Goal: Information Seeking & Learning: Learn about a topic

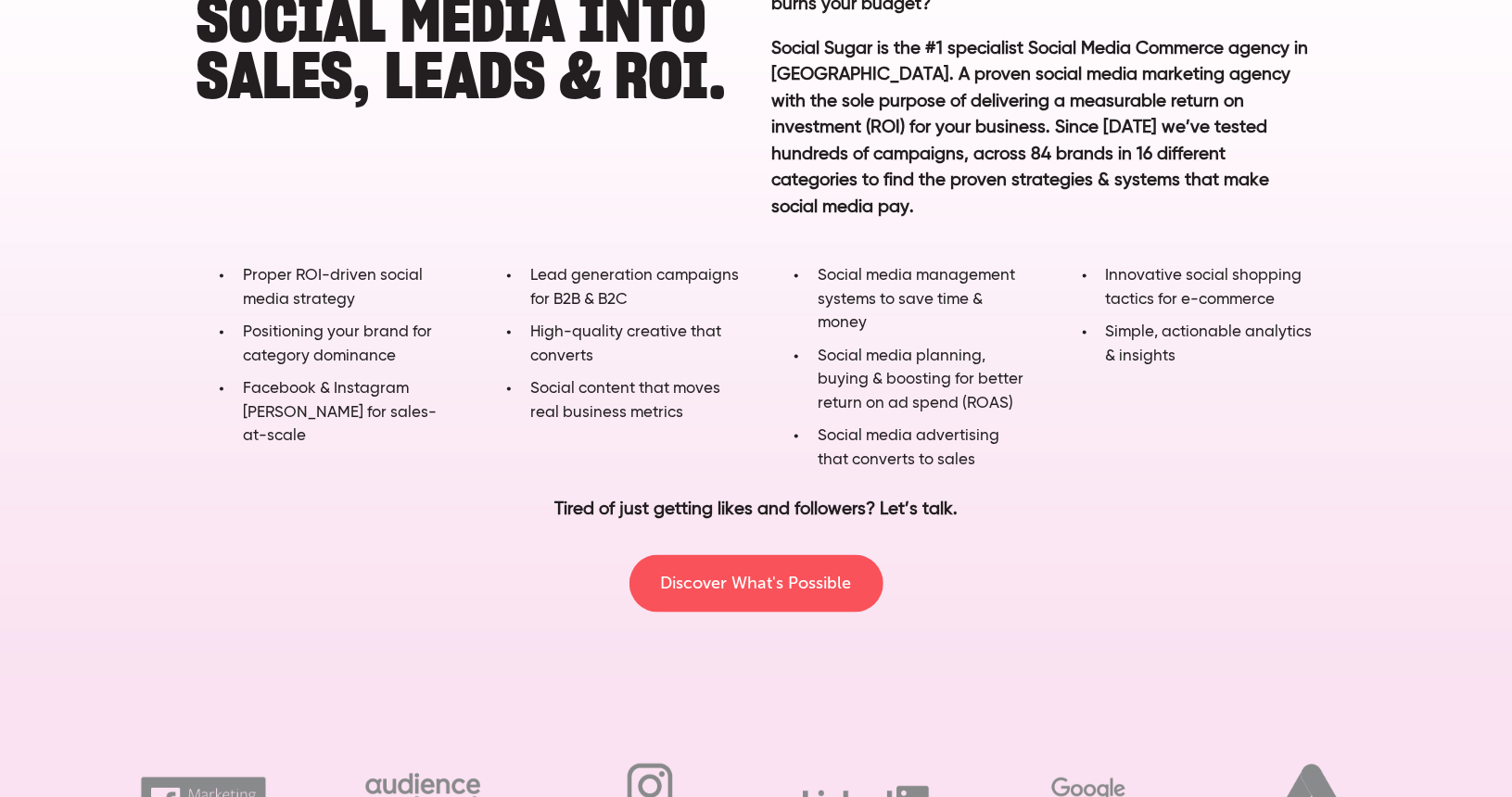
scroll to position [1235, 0]
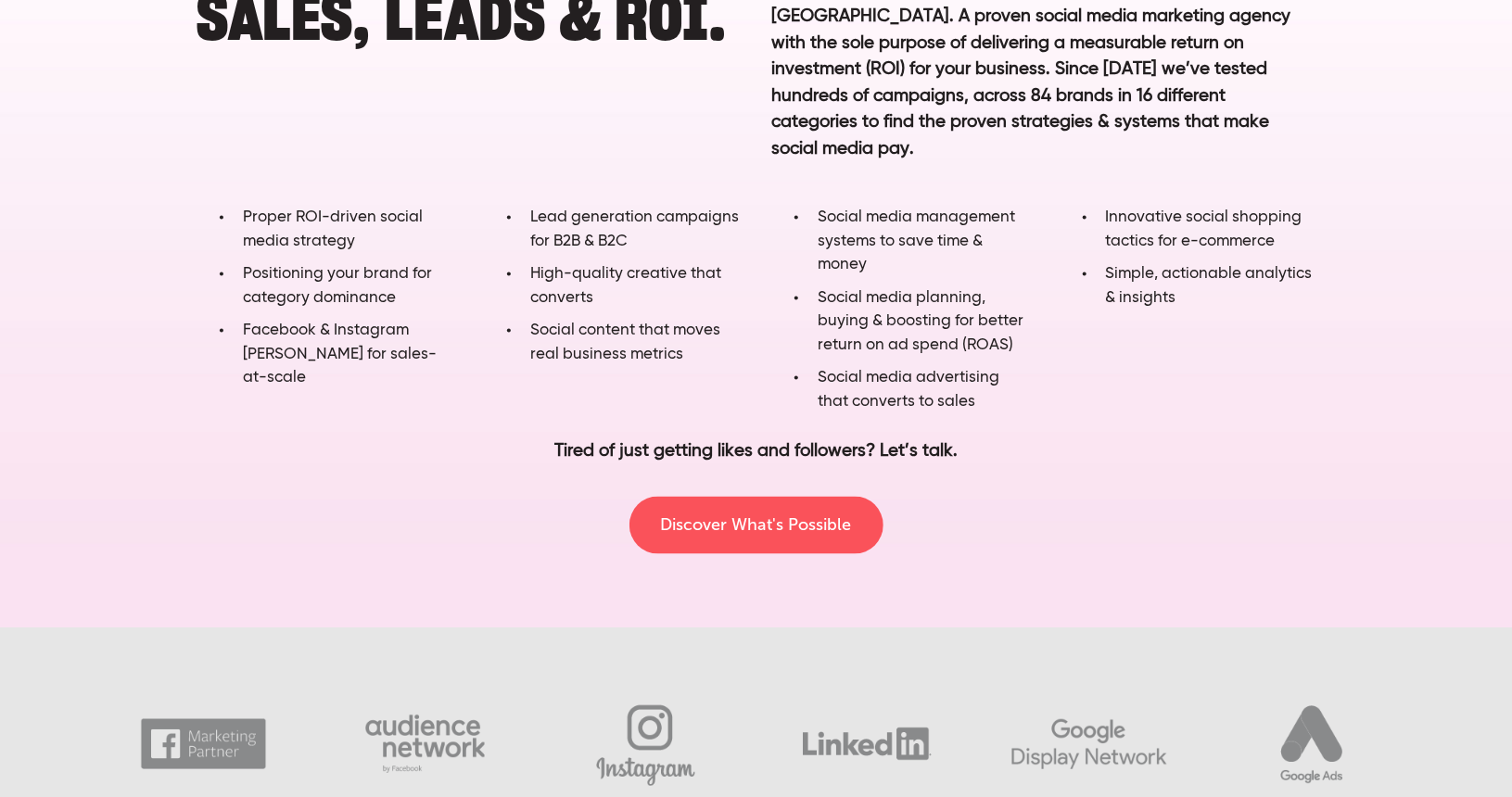
click at [743, 318] on div "Lead generation campaigns for B2B & B2C High-quality creative that converts Soc…" at bounding box center [612, 290] width 287 height 170
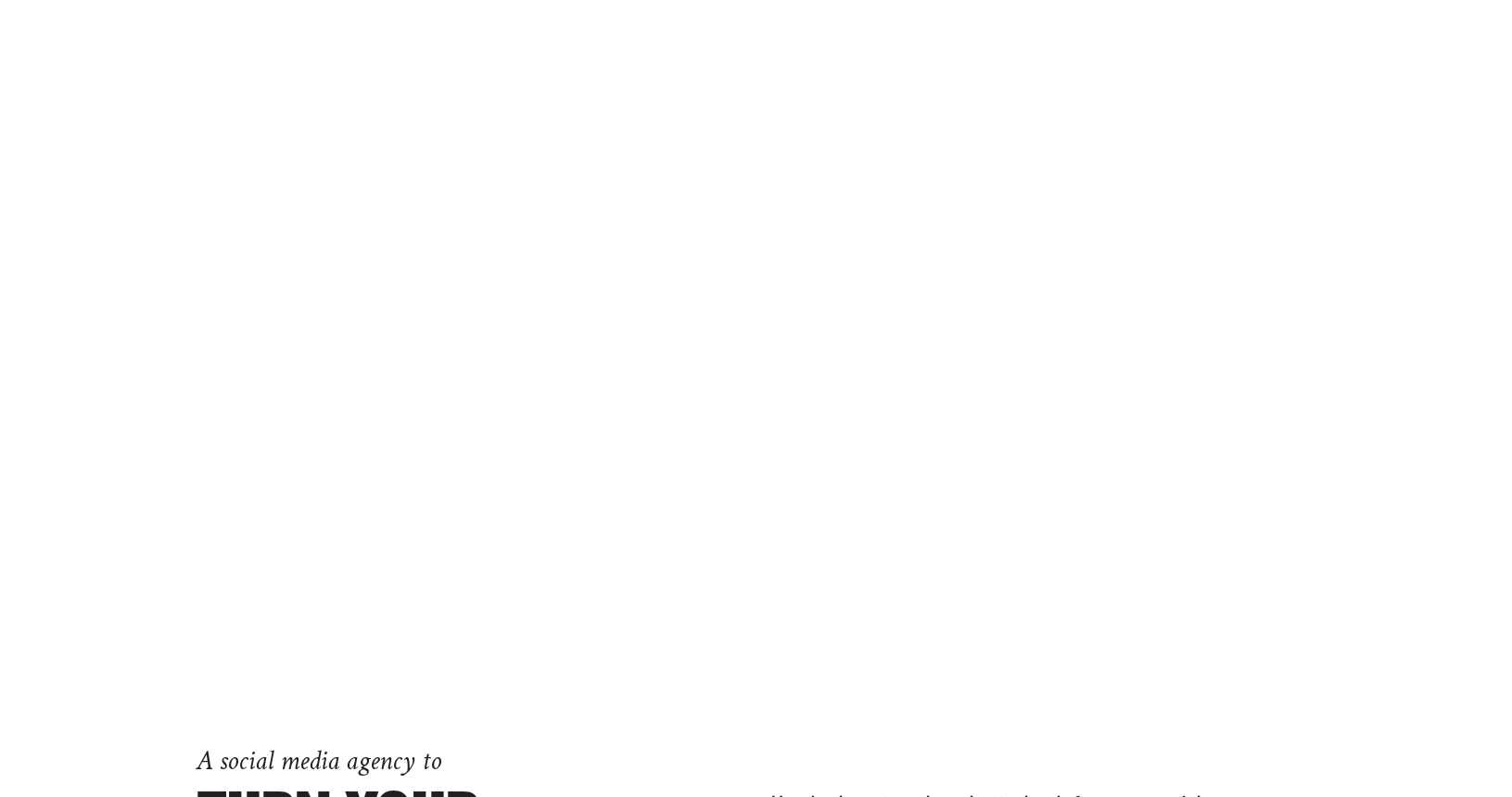
scroll to position [0, 0]
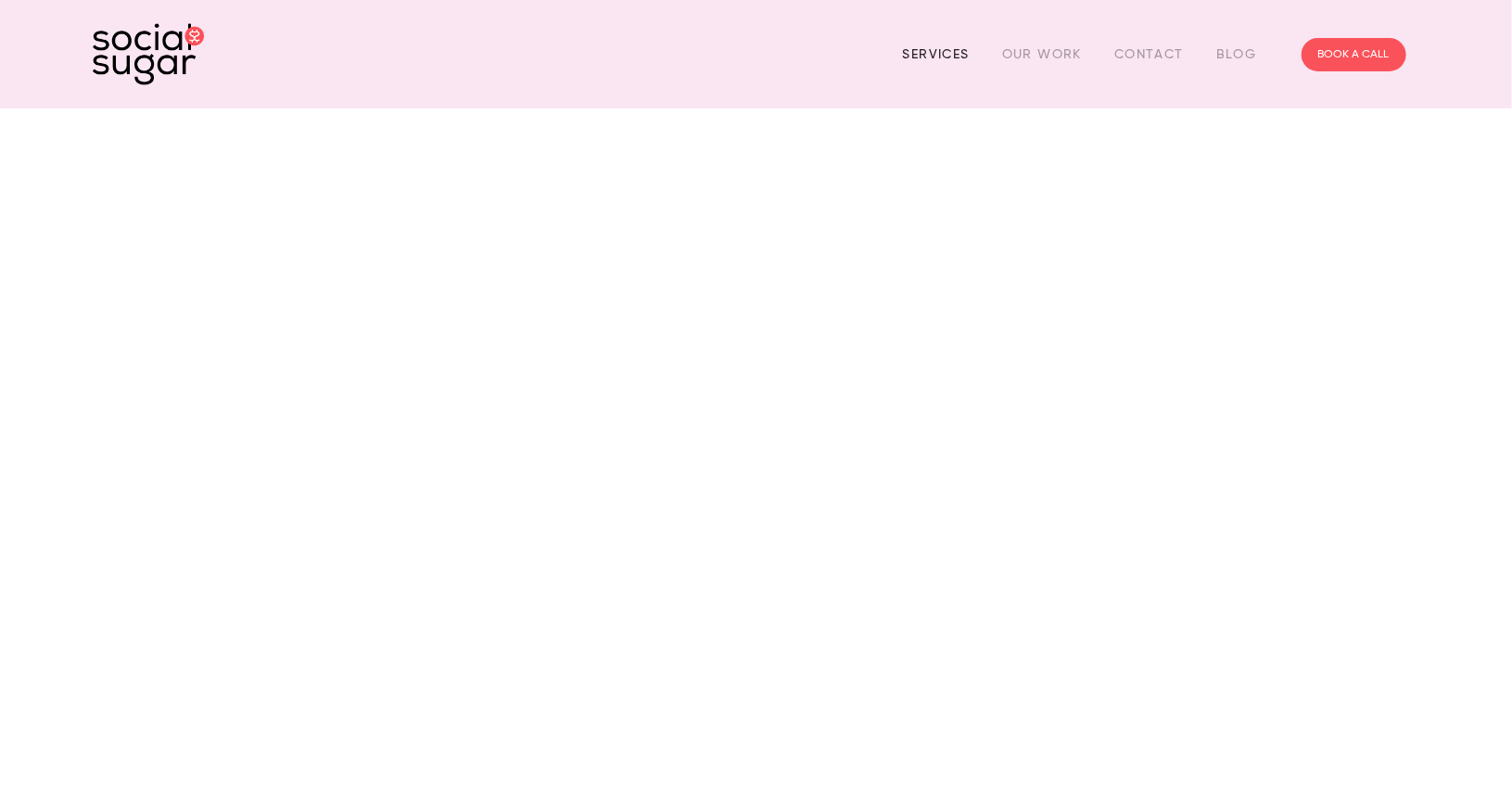
click at [939, 44] on link "Services" at bounding box center [936, 54] width 67 height 29
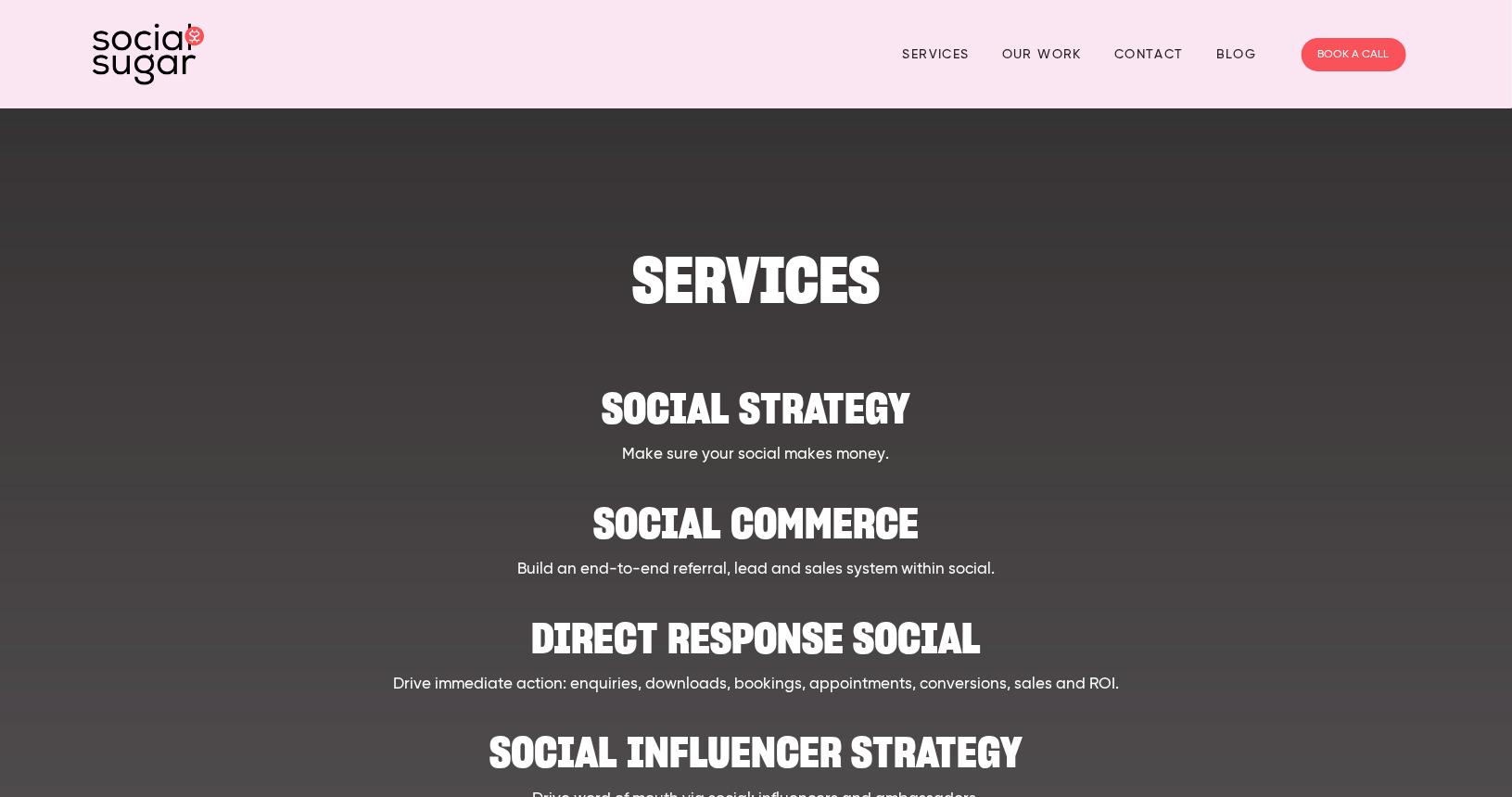
click at [793, 422] on h2 "Social strategy" at bounding box center [756, 398] width 1146 height 56
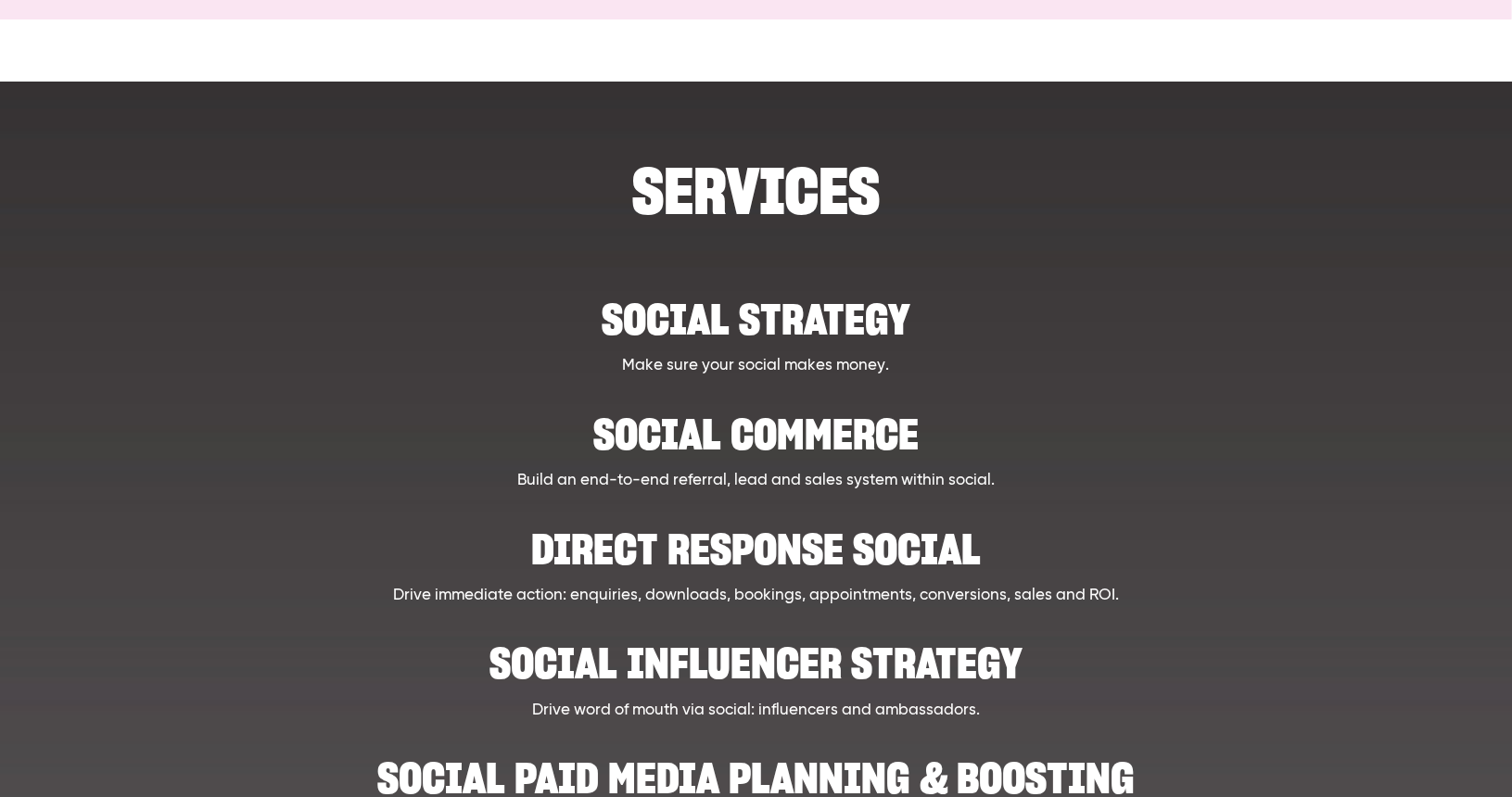
scroll to position [123, 0]
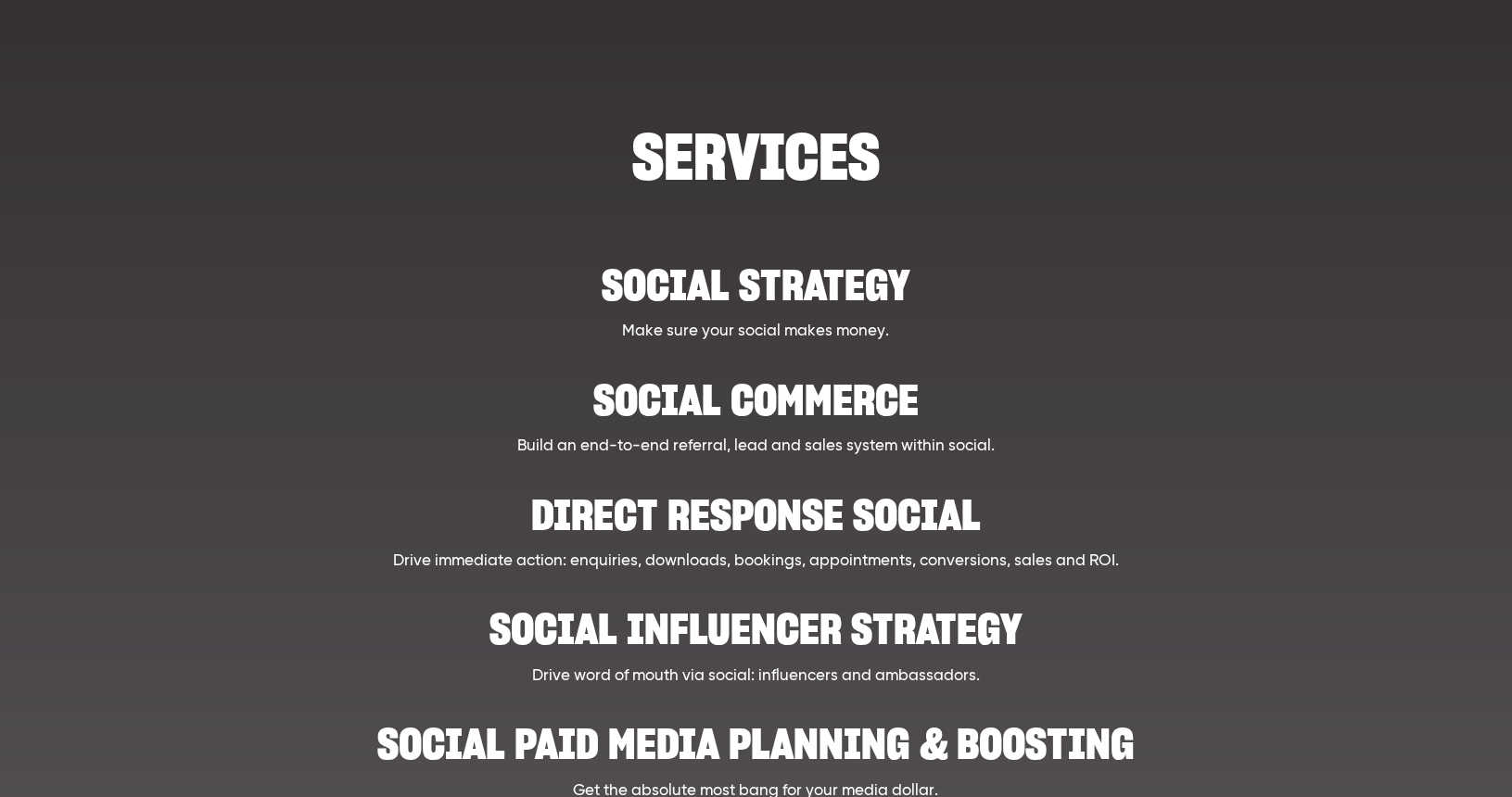
click at [730, 502] on h2 "Direct Response Social" at bounding box center [756, 505] width 1146 height 56
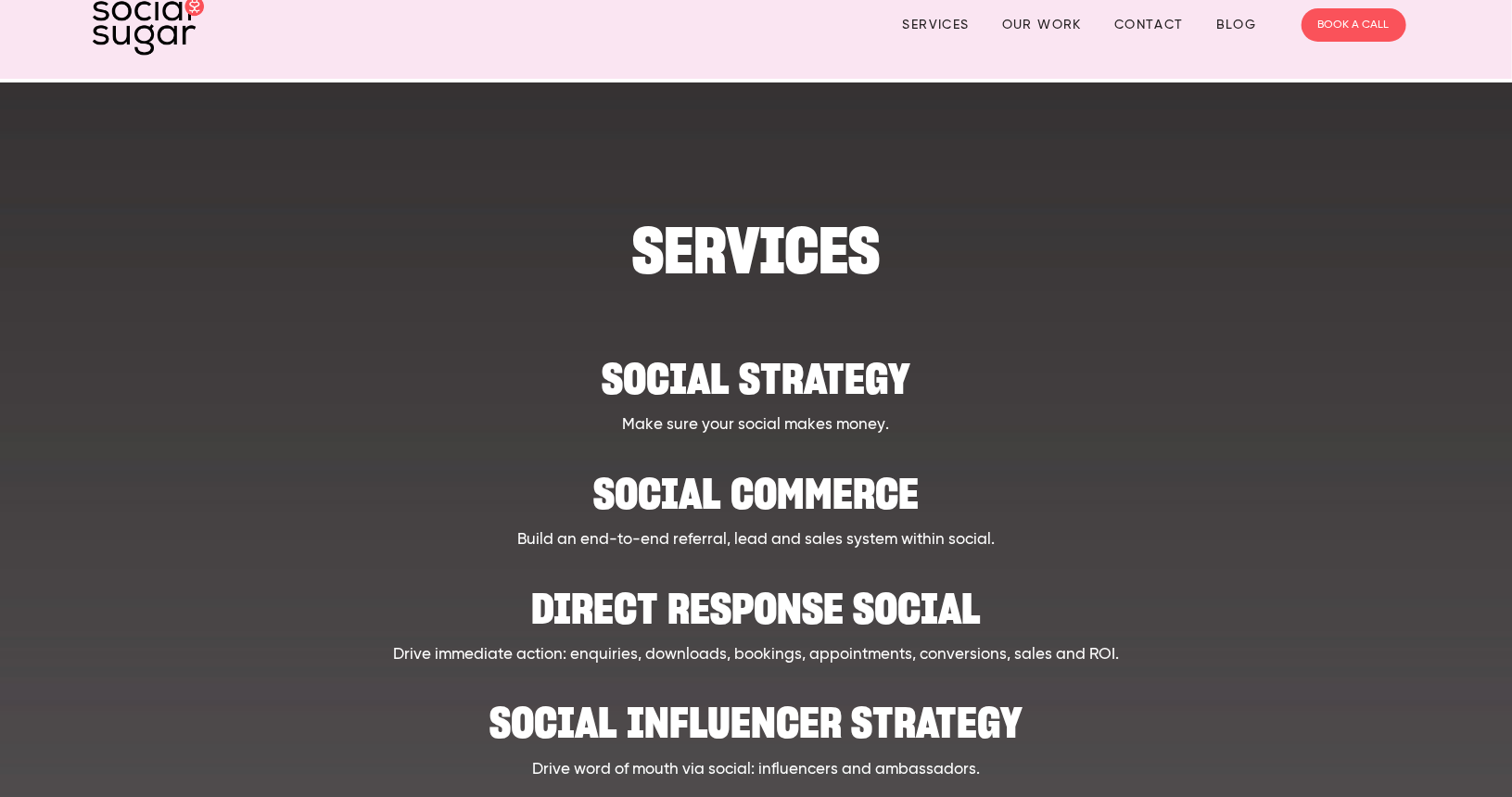
scroll to position [0, 0]
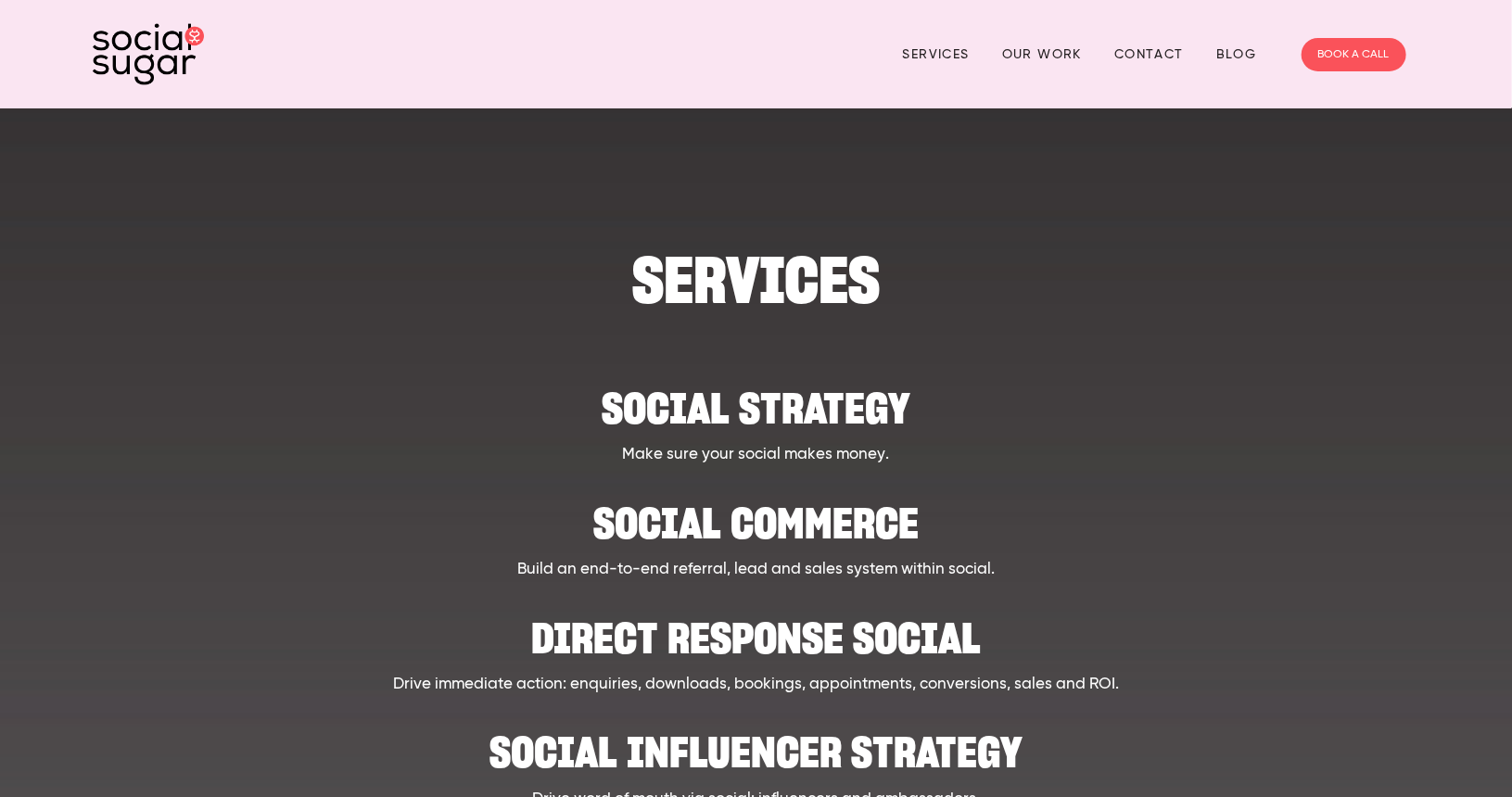
click at [147, 48] on img at bounding box center [148, 54] width 112 height 62
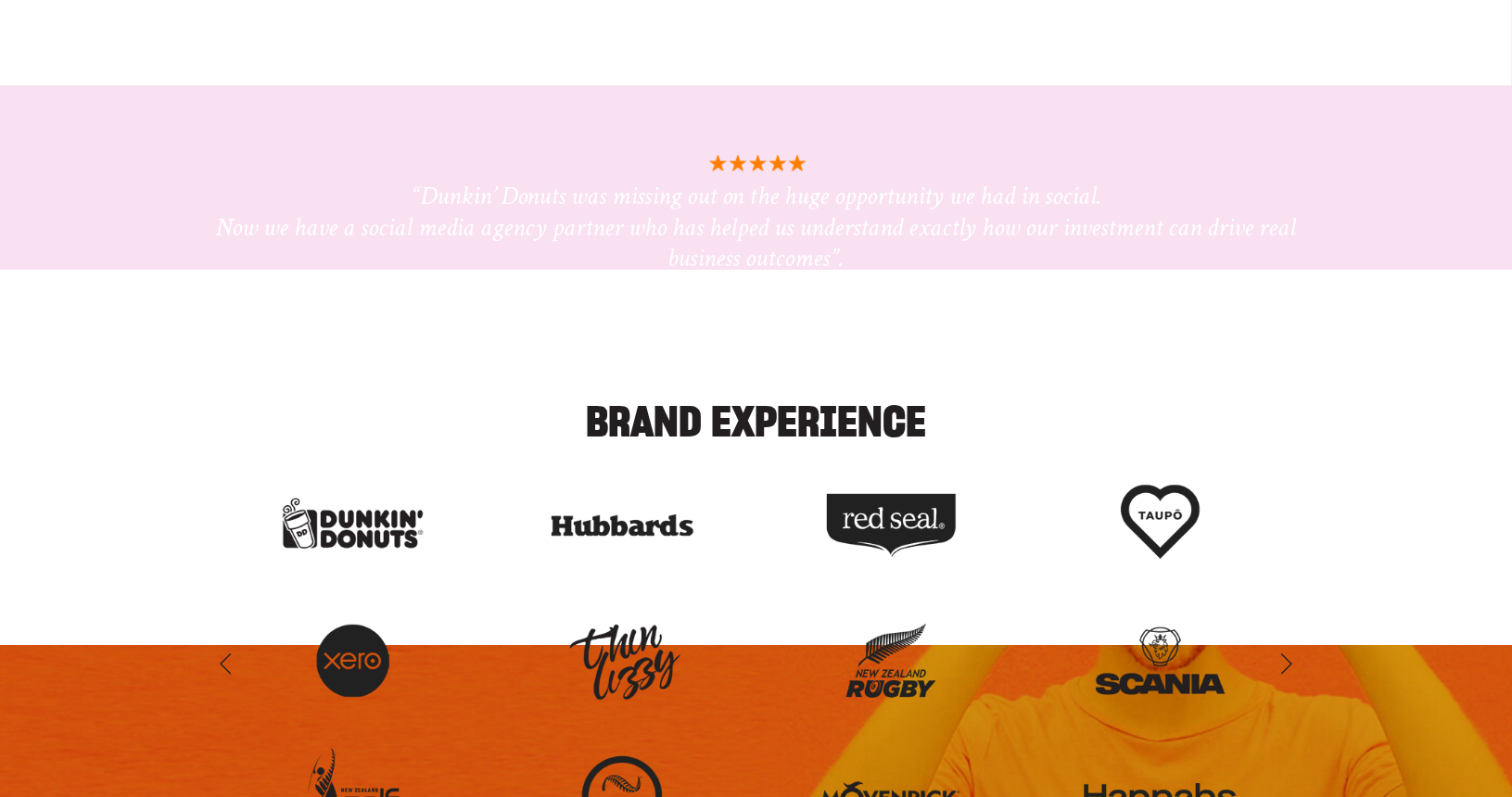
scroll to position [2348, 0]
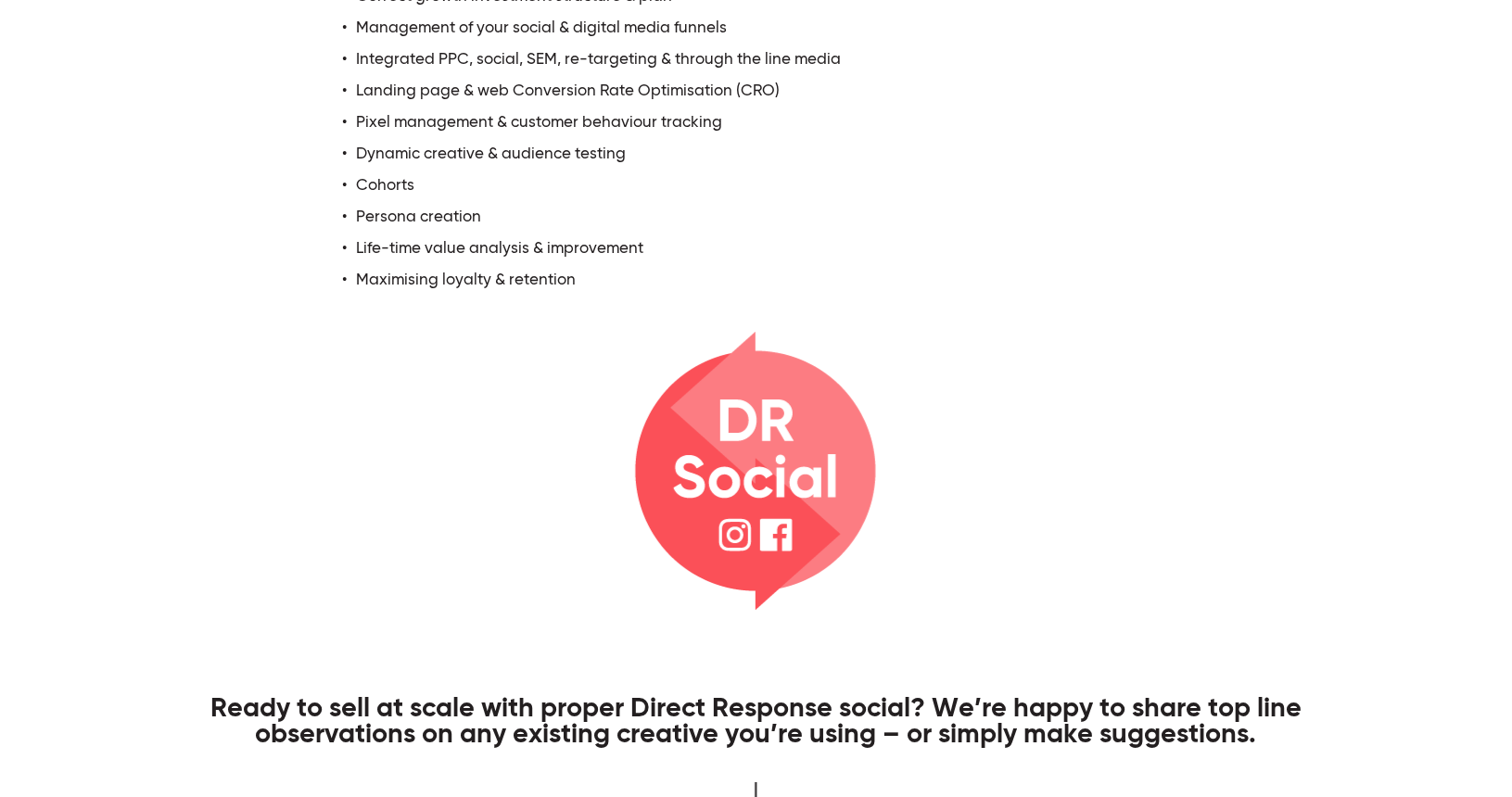
scroll to position [3213, 0]
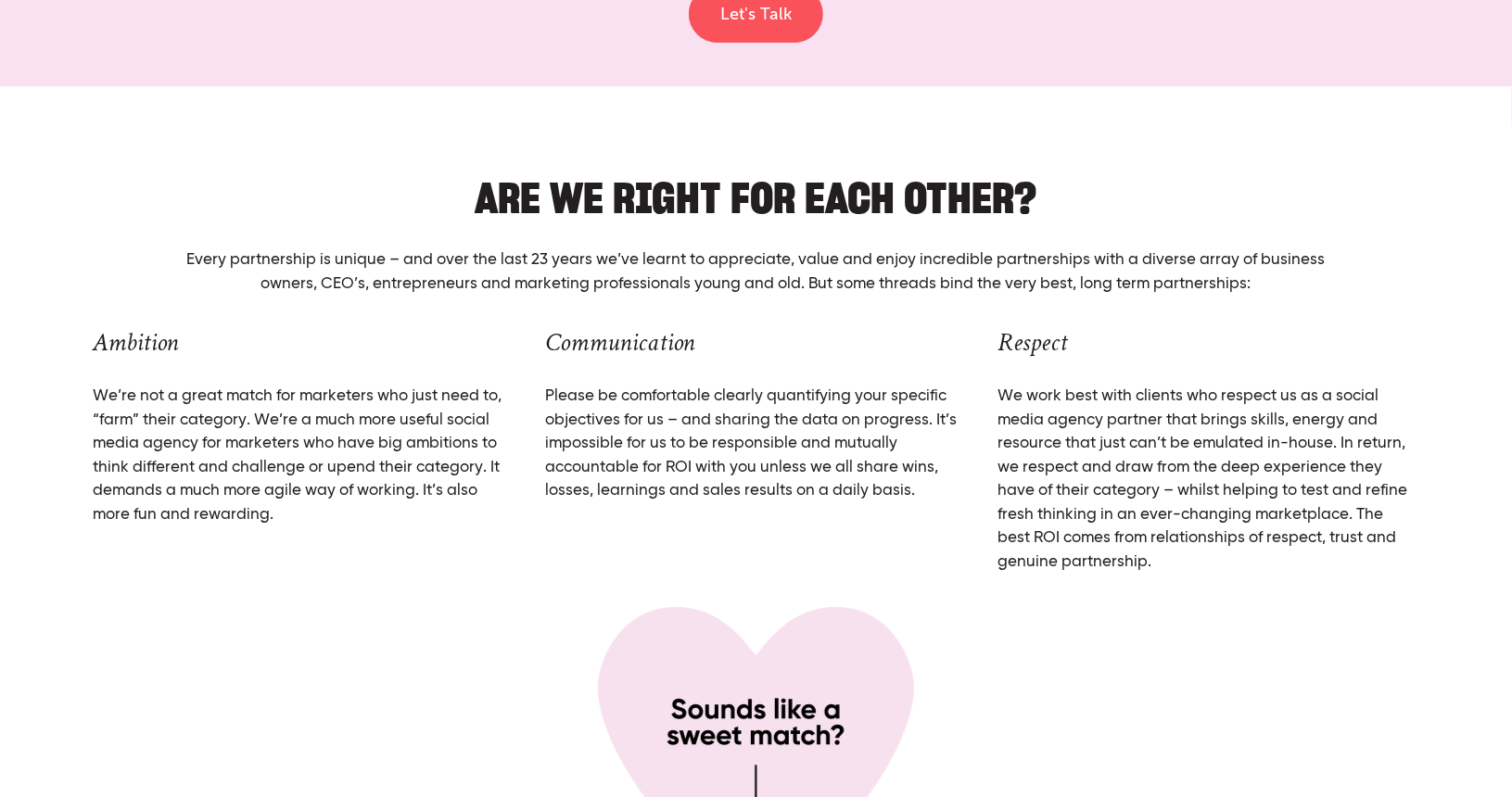
scroll to position [6426, 0]
